Goal: Task Accomplishment & Management: Complete application form

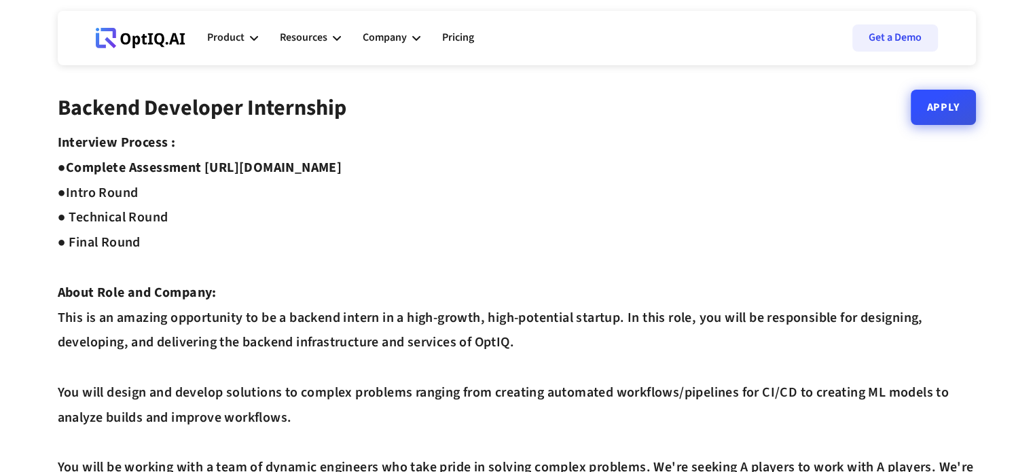
click at [923, 111] on link "Apply" at bounding box center [943, 107] width 65 height 35
click at [948, 111] on link "Apply" at bounding box center [943, 107] width 65 height 35
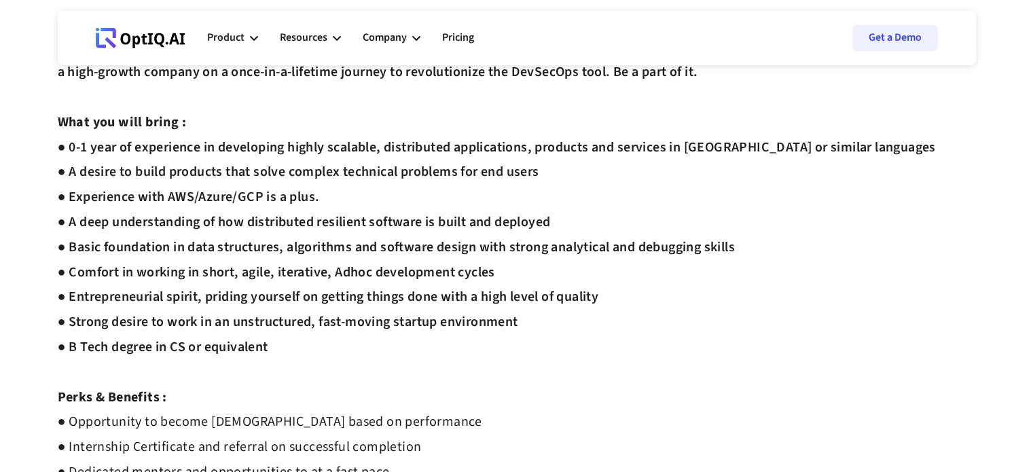
scroll to position [421, 0]
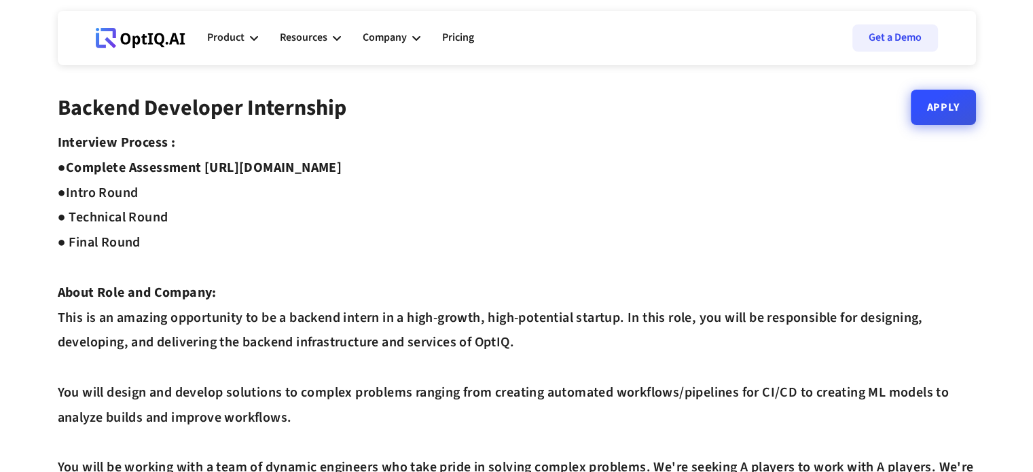
click at [940, 126] on div "Backend Developer Internship Apply" at bounding box center [517, 112] width 918 height 35
drag, startPoint x: 458, startPoint y: 168, endPoint x: 209, endPoint y: 167, distance: 249.3
copy strong "[URL][DOMAIN_NAME]"
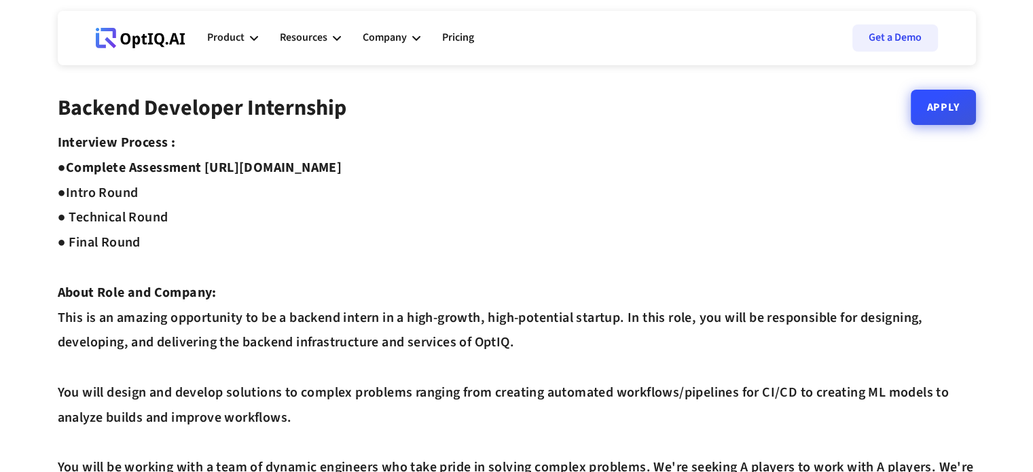
click at [940, 122] on link "Apply" at bounding box center [943, 107] width 65 height 35
